Goal: Book appointment/travel/reservation

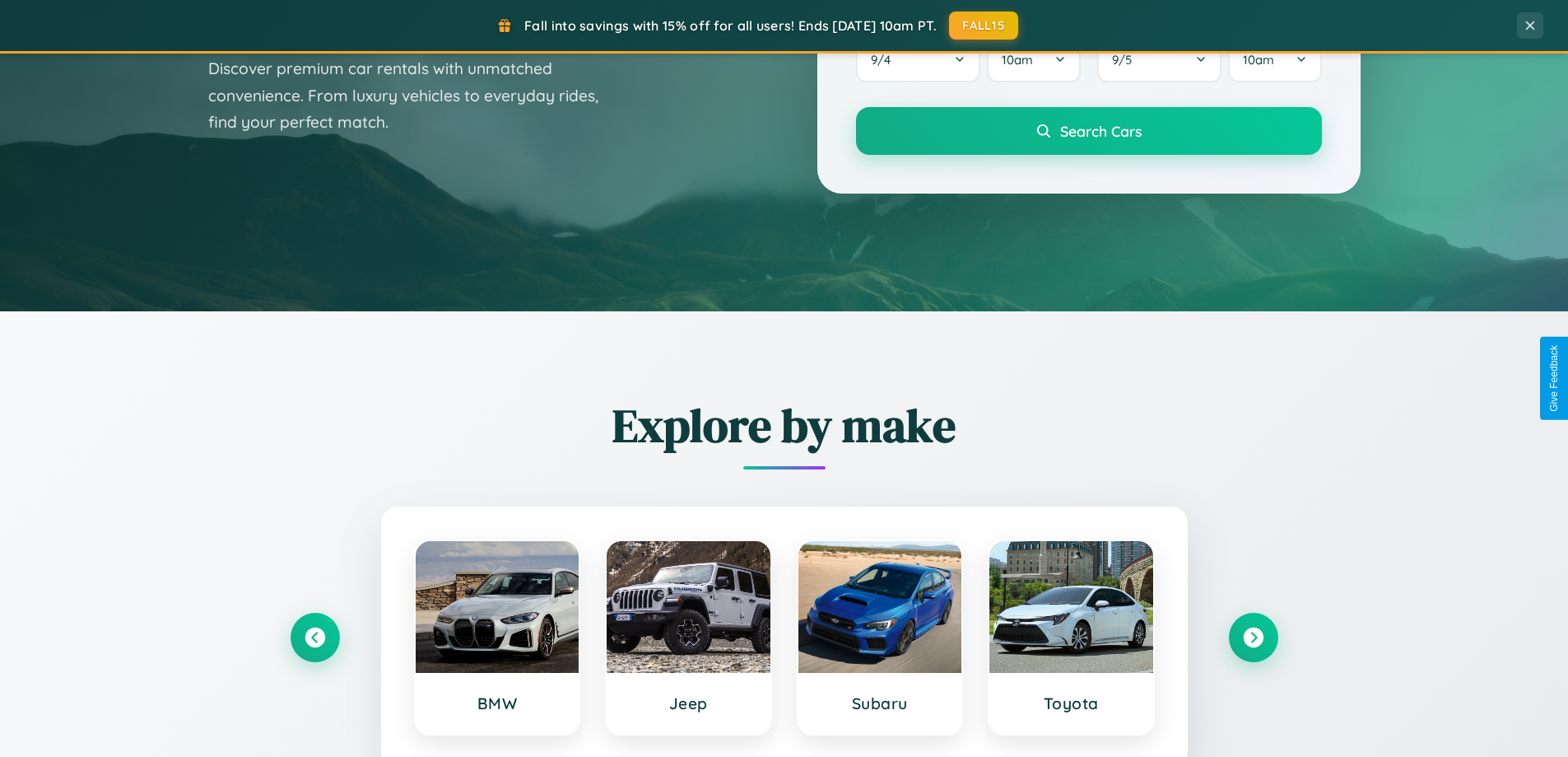
scroll to position [710, 0]
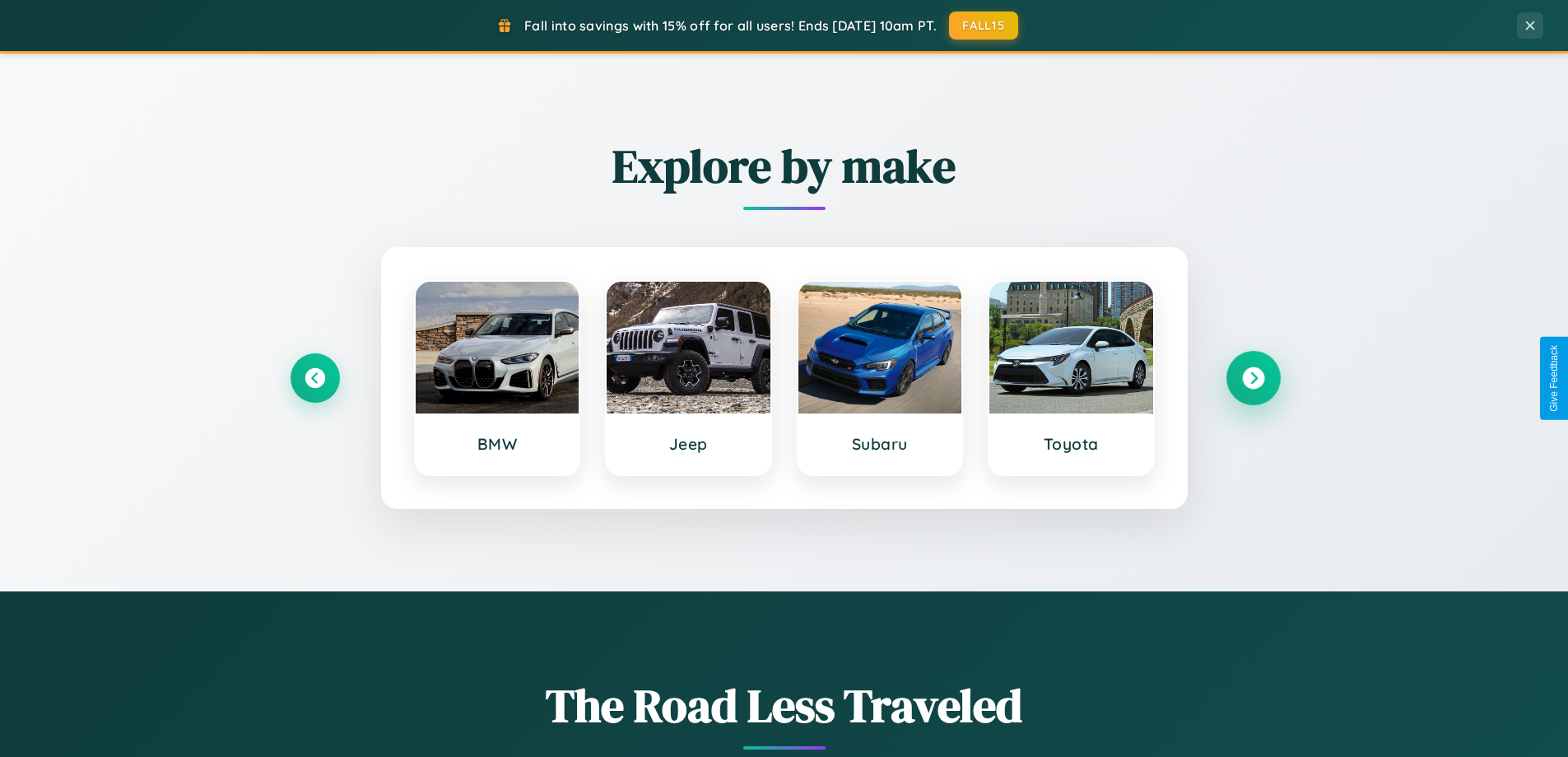
click at [1252, 378] on icon at bounding box center [1252, 378] width 22 height 22
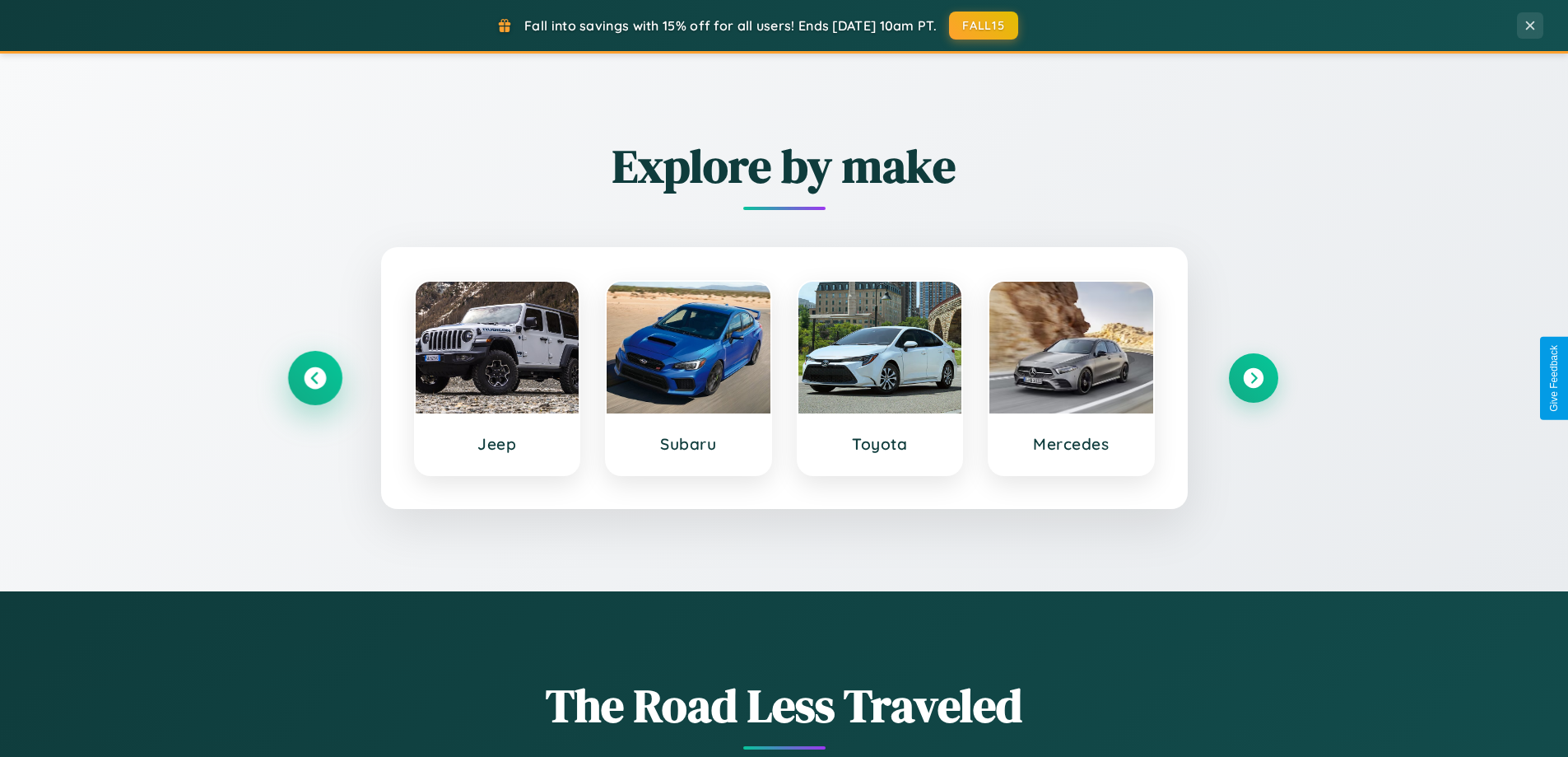
click at [315, 378] on icon at bounding box center [315, 378] width 22 height 22
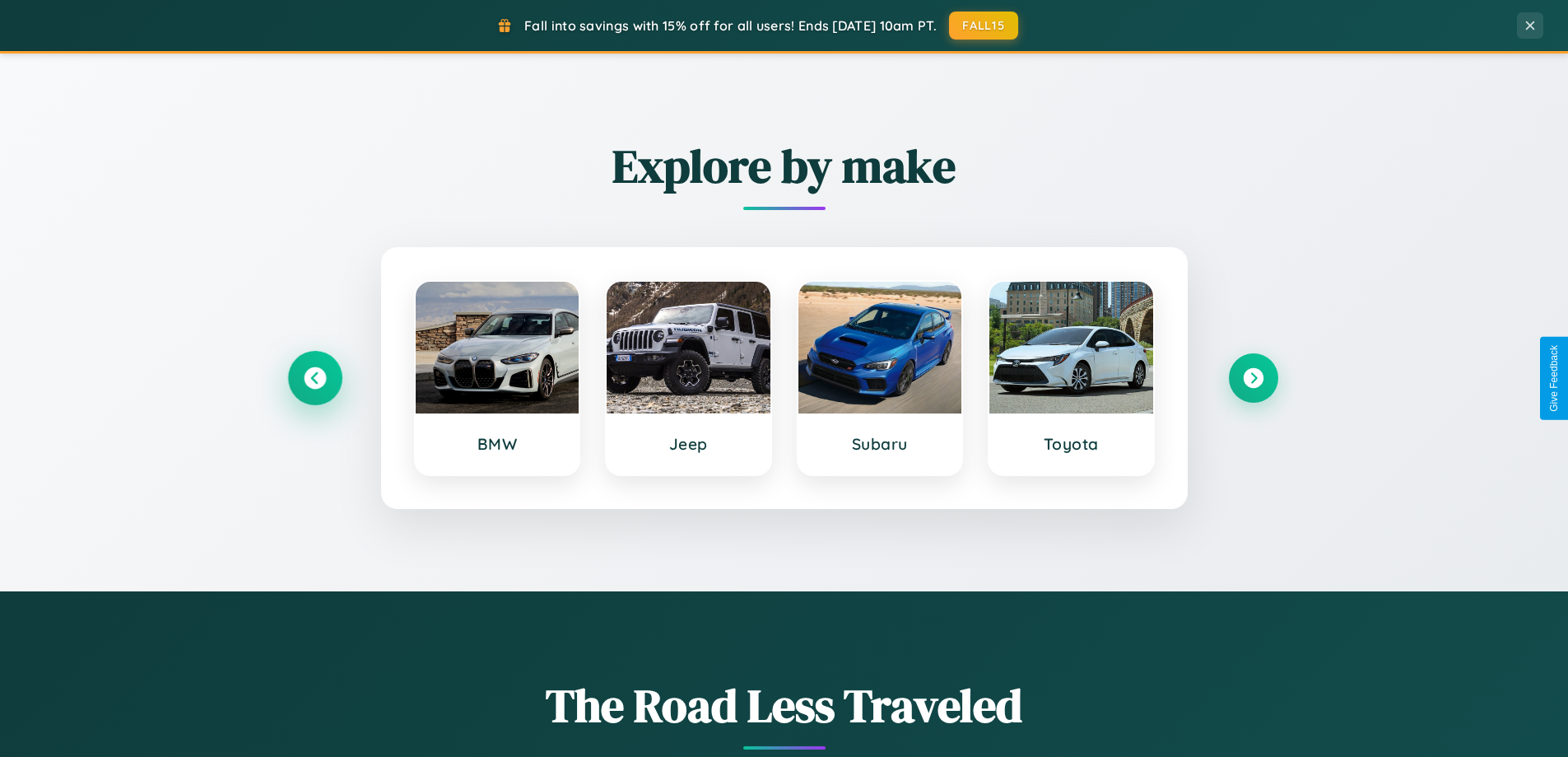
click at [315, 378] on icon at bounding box center [315, 378] width 22 height 22
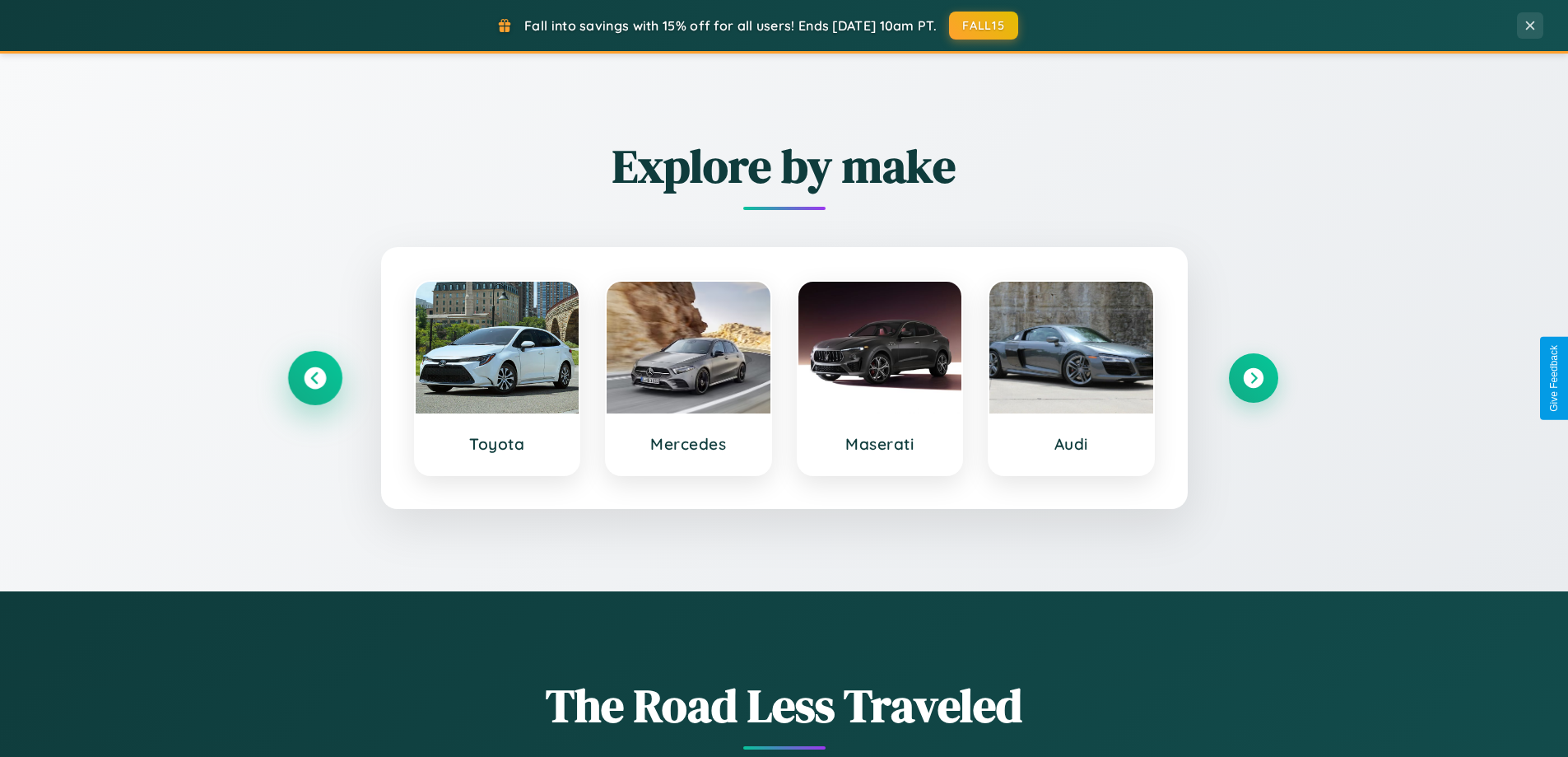
scroll to position [2646, 0]
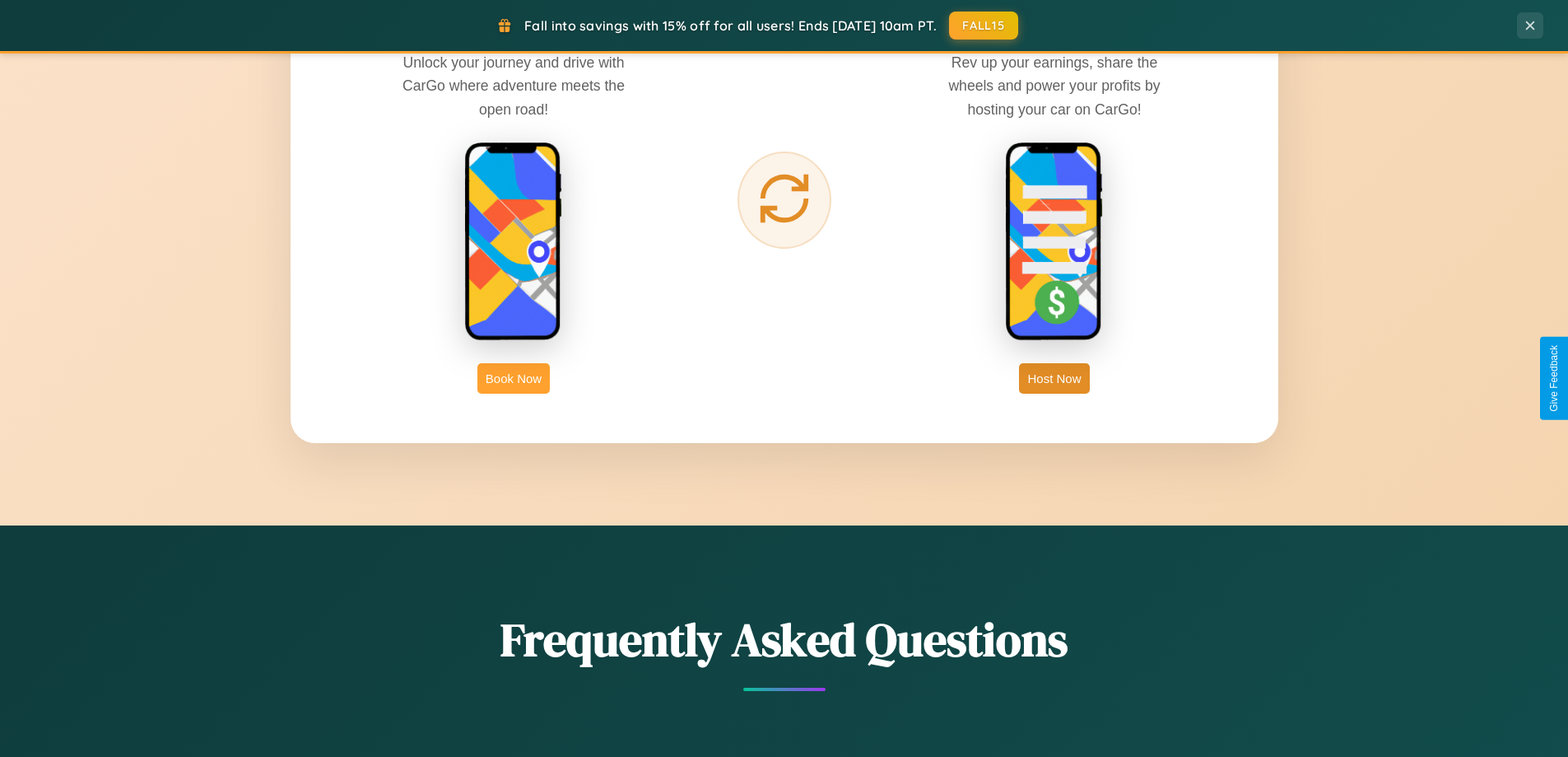
click at [514, 378] on button "Book Now" at bounding box center [513, 378] width 73 height 30
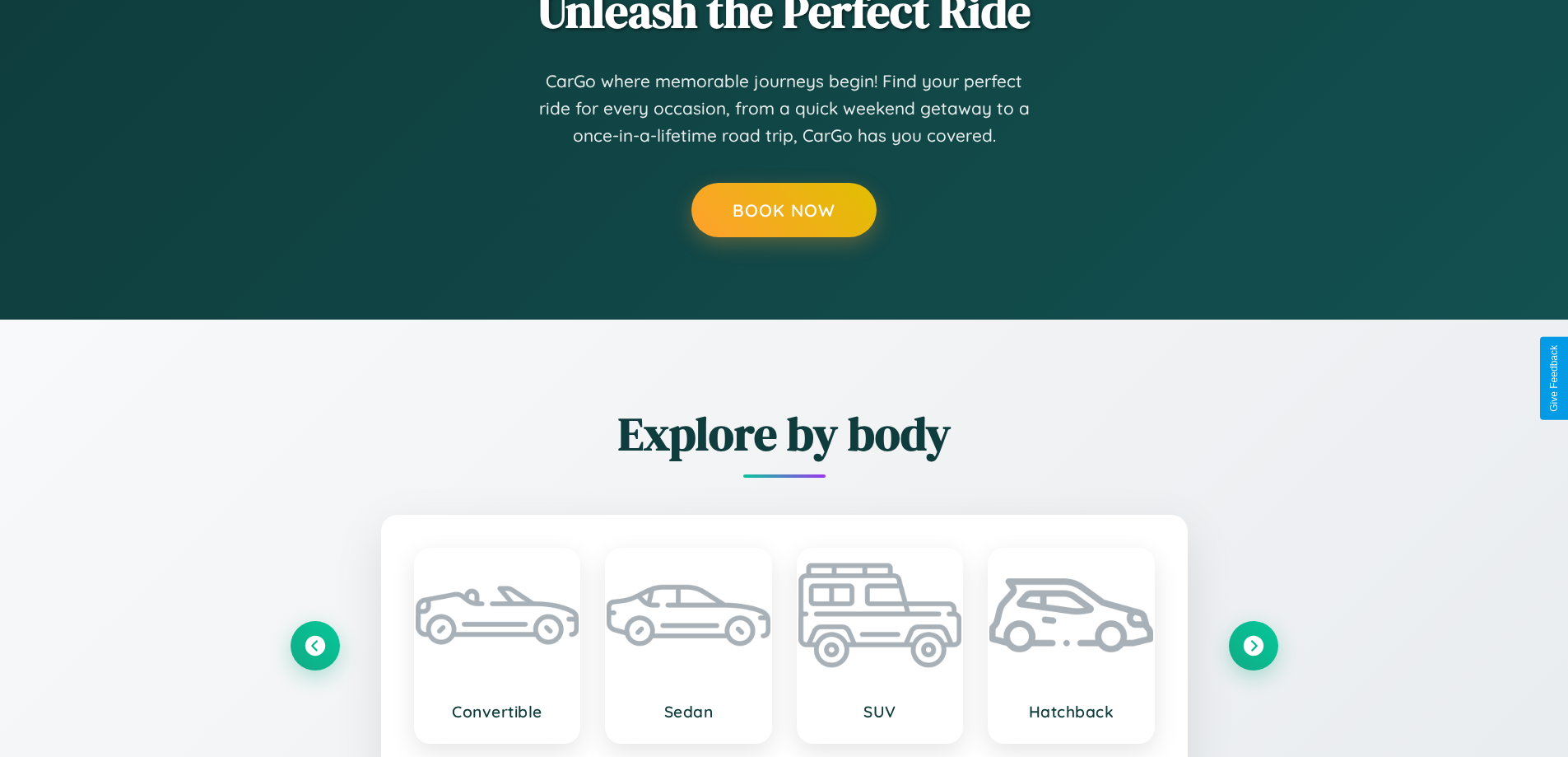
scroll to position [91, 0]
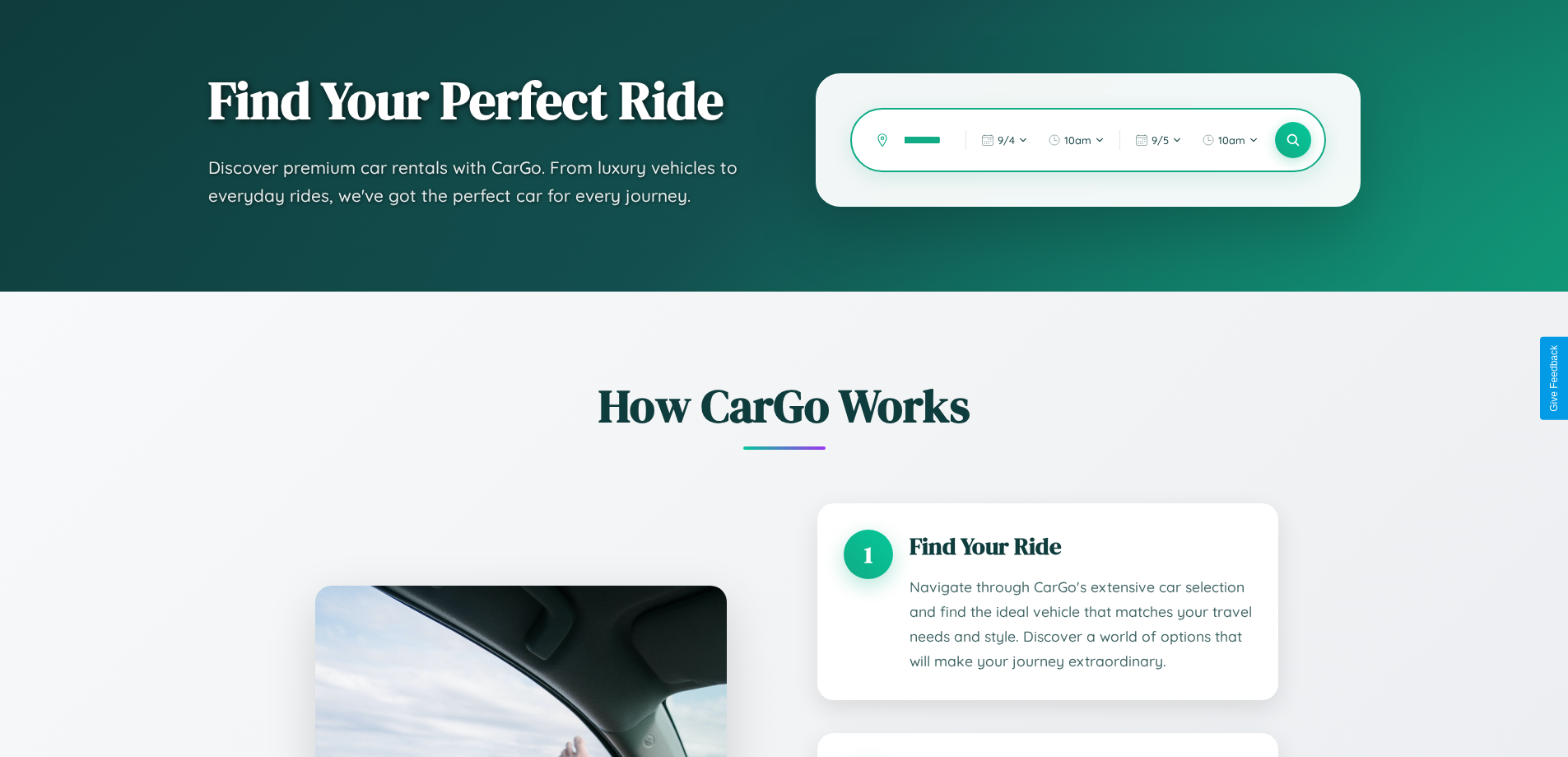
type input "**********"
